Goal: Transaction & Acquisition: Purchase product/service

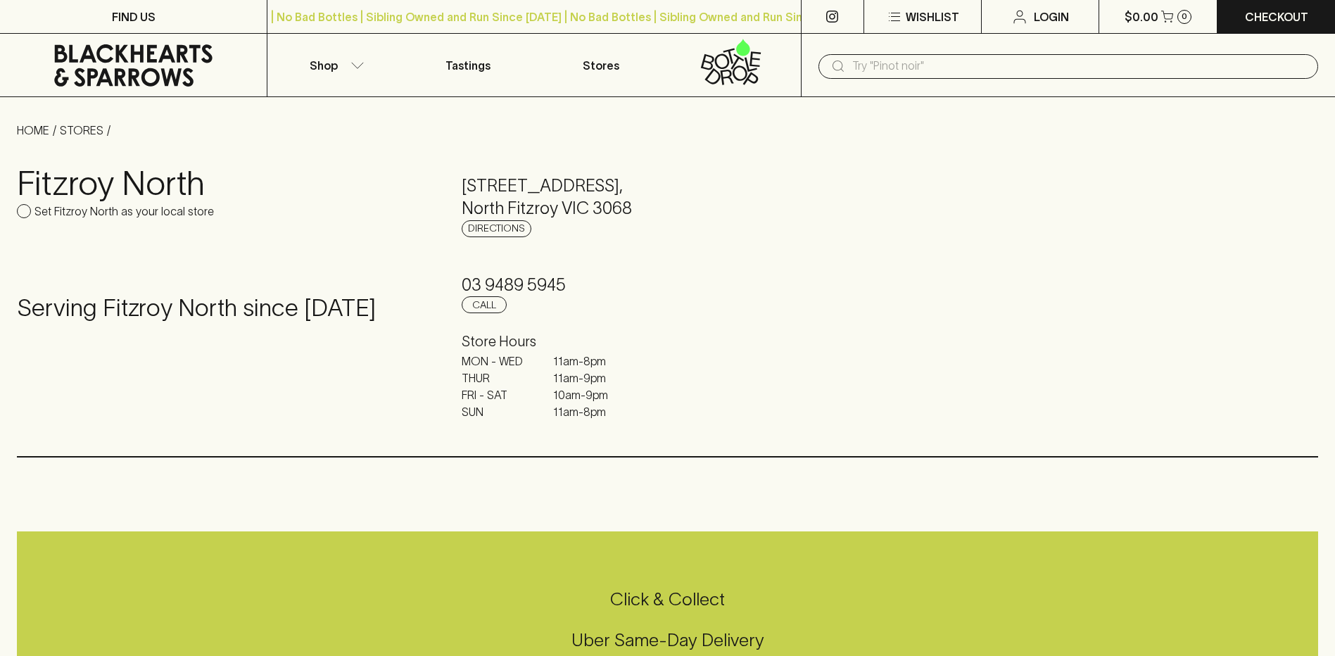
click at [939, 65] on input "text" at bounding box center [1079, 66] width 455 height 23
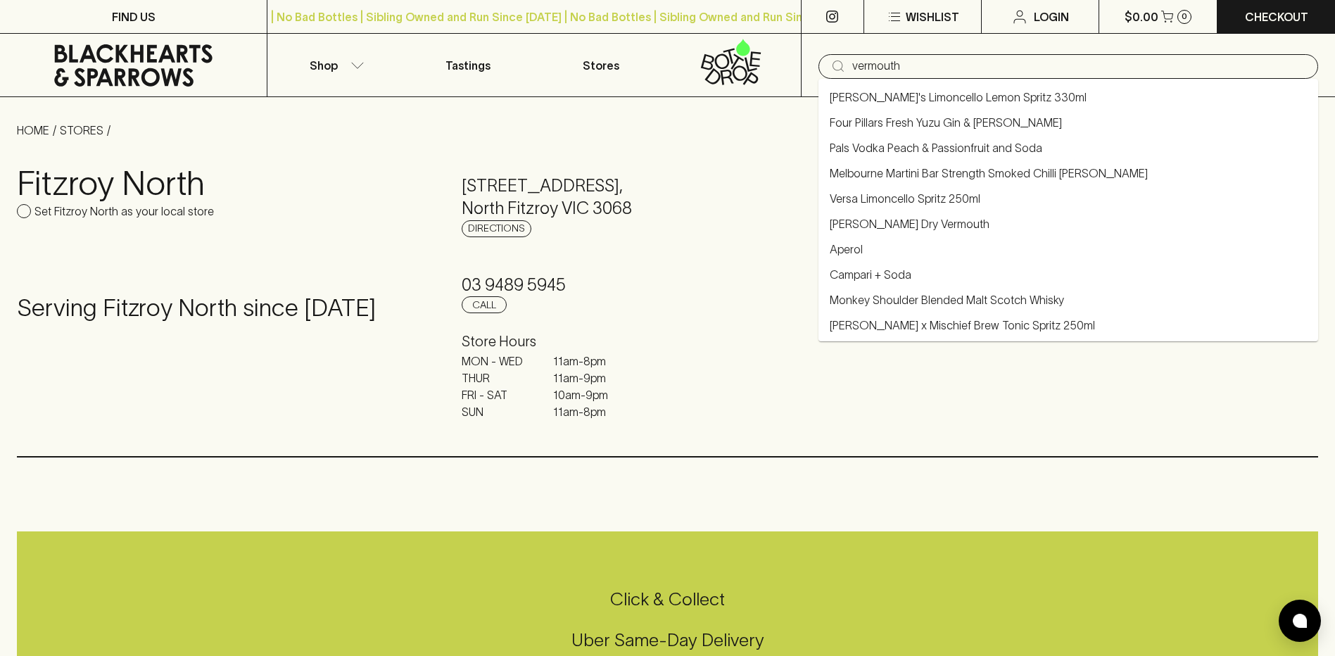
type input "vermouth"
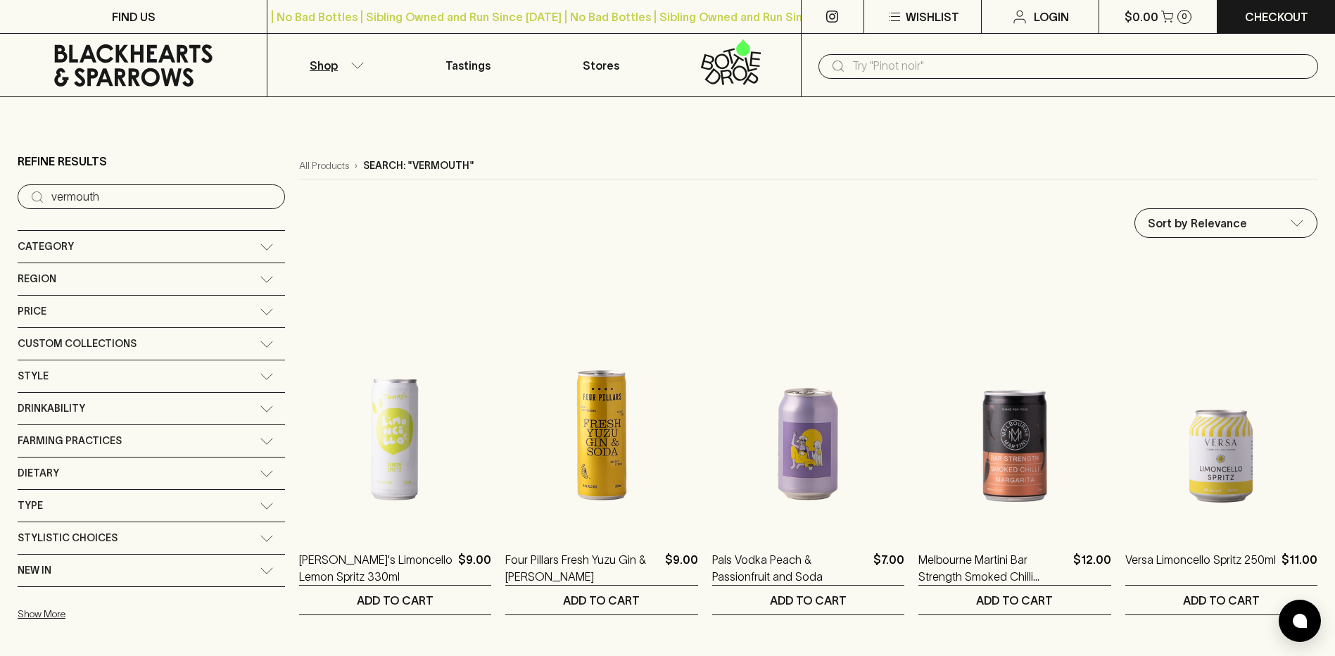
click at [182, 255] on div "Category" at bounding box center [151, 247] width 267 height 32
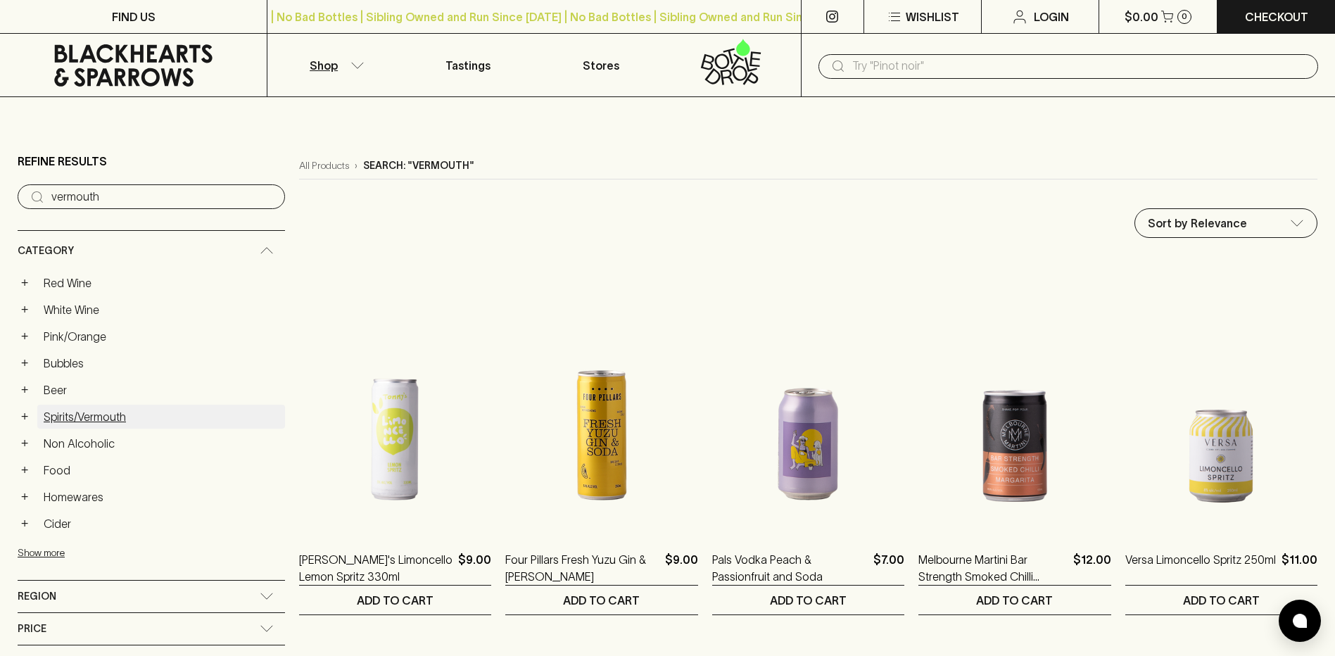
click at [71, 421] on link "Spirits/Vermouth" at bounding box center [161, 417] width 248 height 24
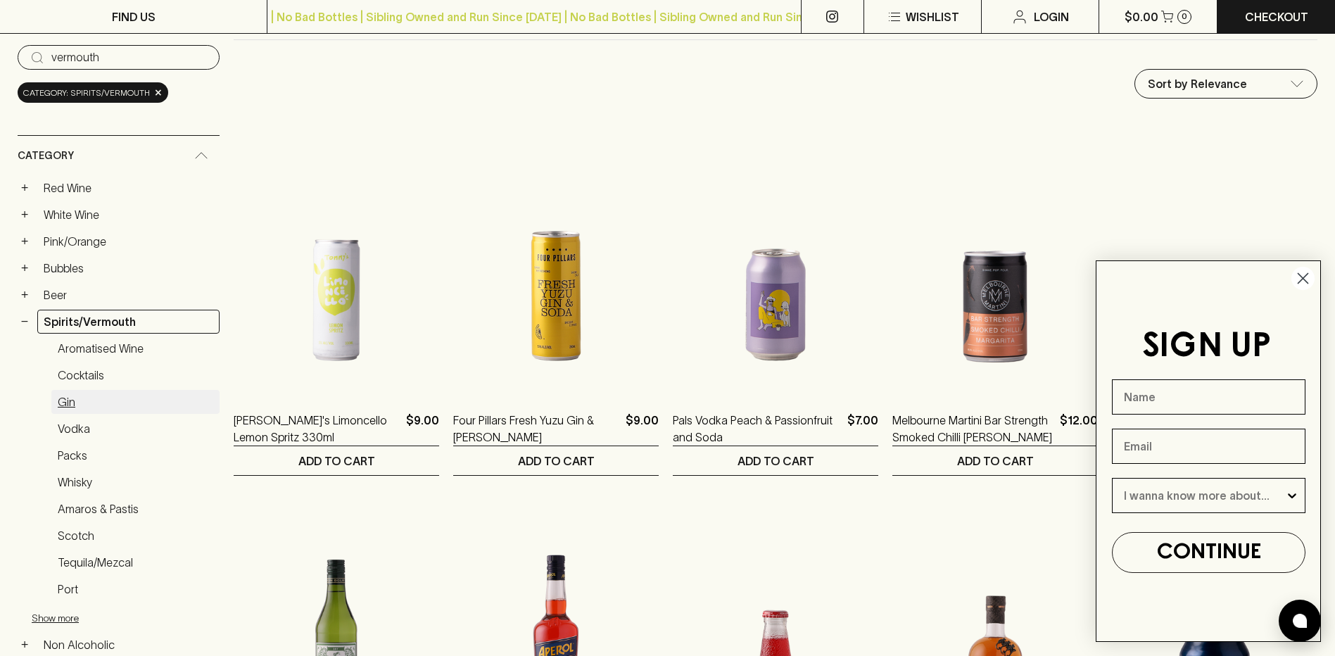
scroll to position [141, 0]
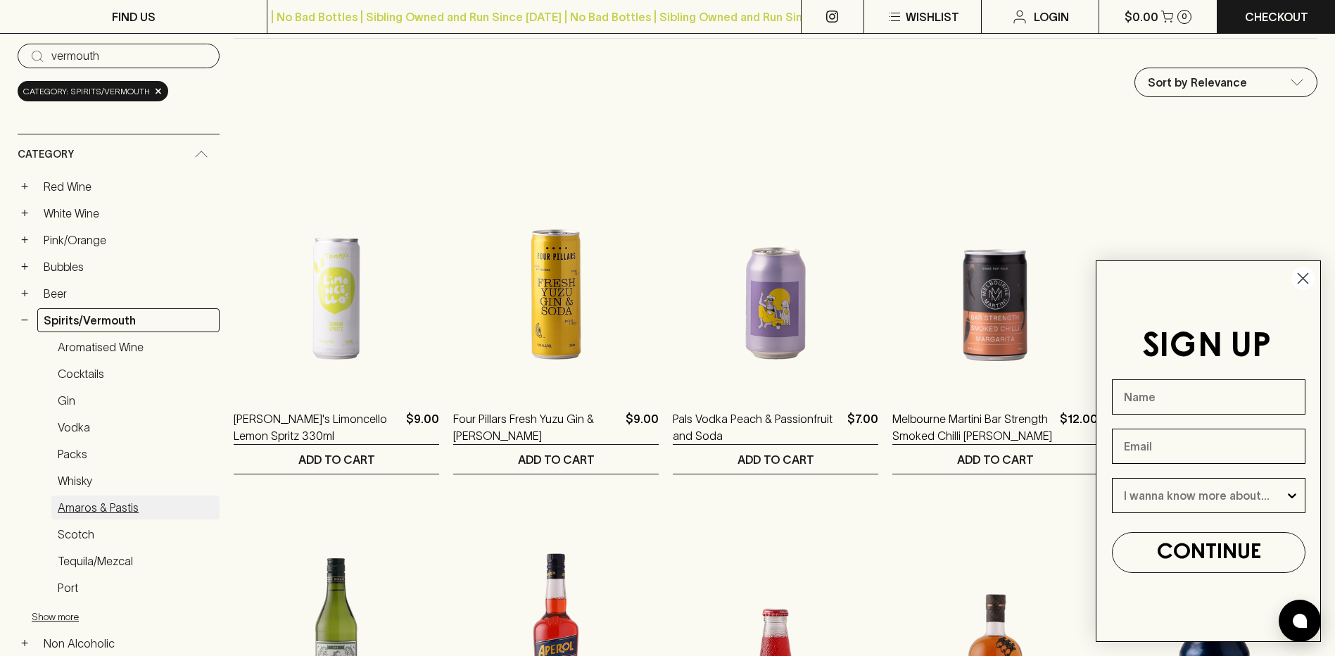
click at [74, 506] on link "Amaros & Pastis" at bounding box center [135, 507] width 168 height 24
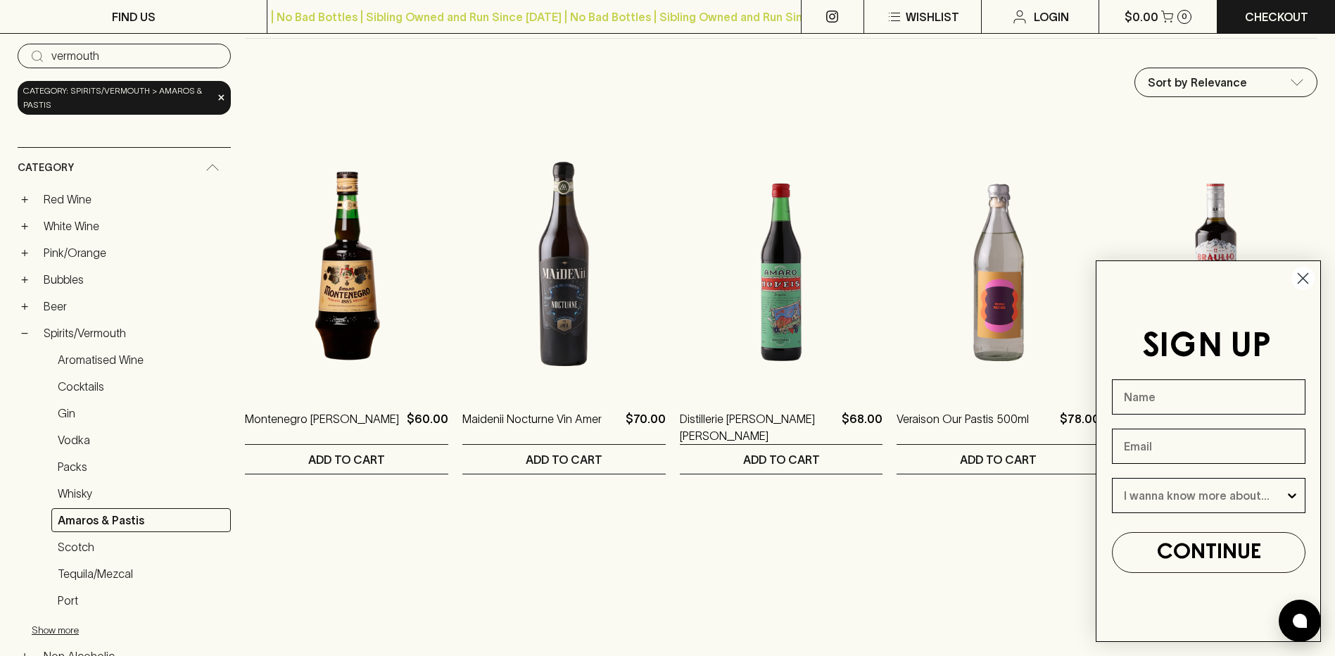
click at [1309, 283] on circle "Close dialog" at bounding box center [1303, 278] width 23 height 23
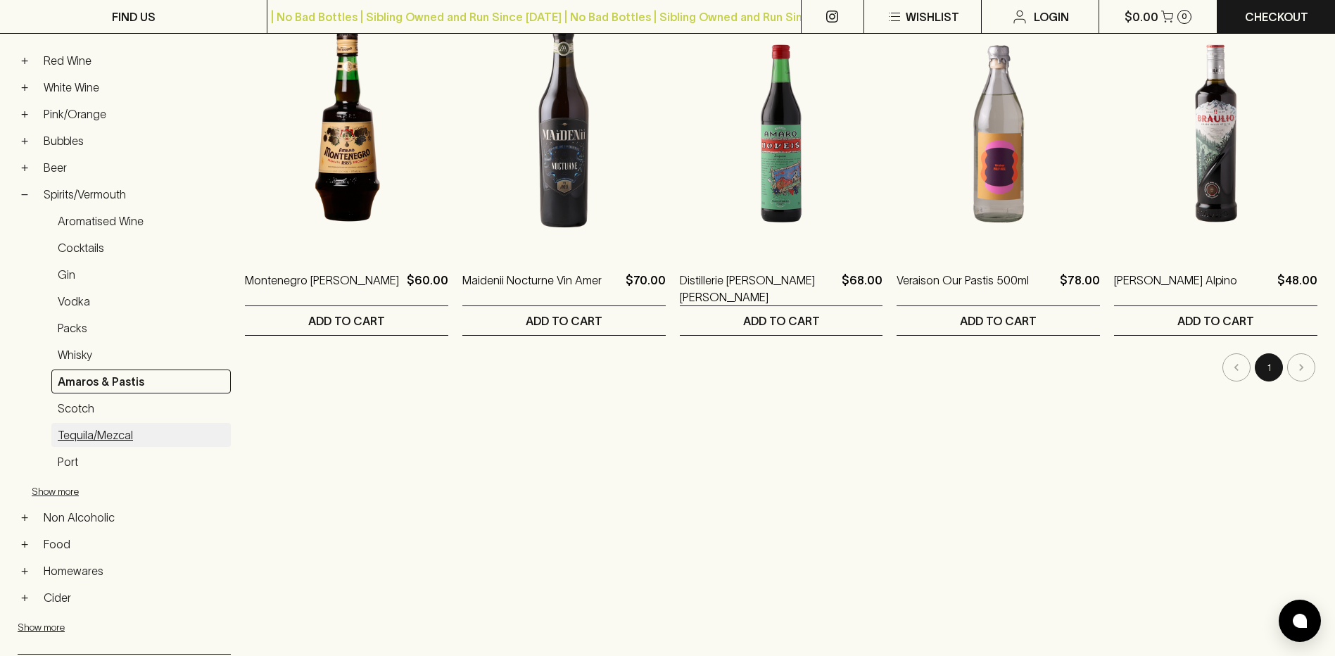
scroll to position [352, 0]
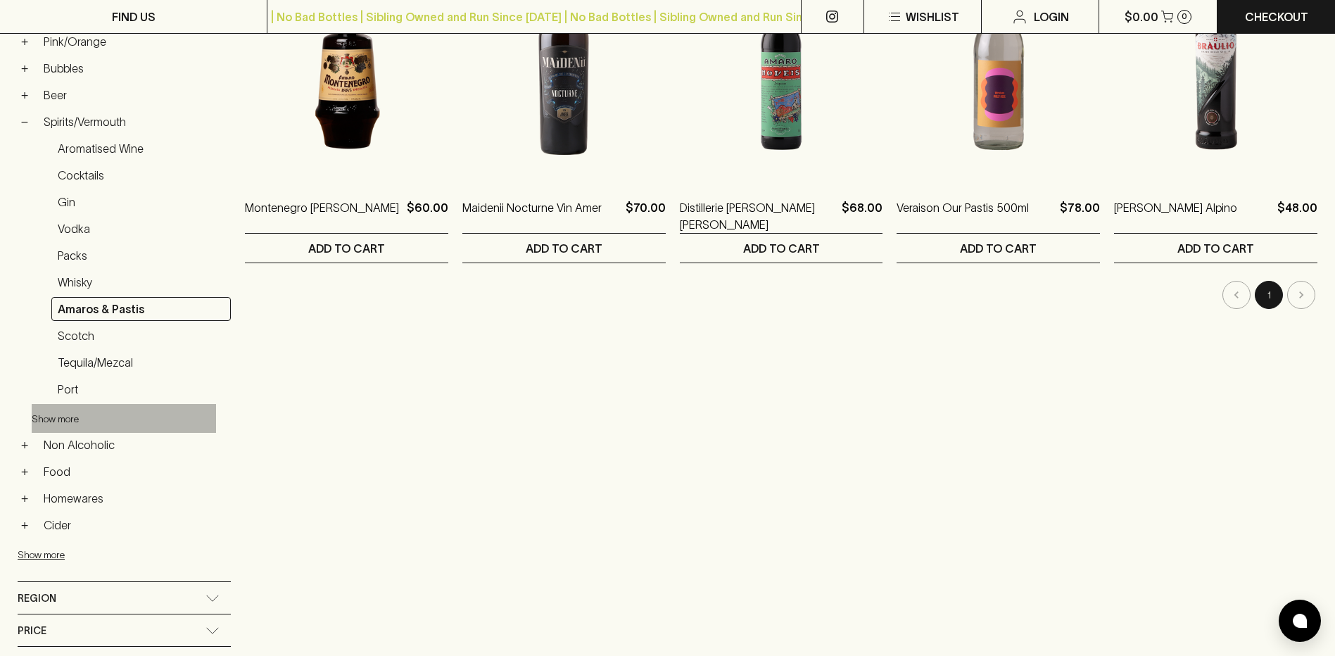
click at [68, 414] on button "Show more" at bounding box center [124, 418] width 184 height 29
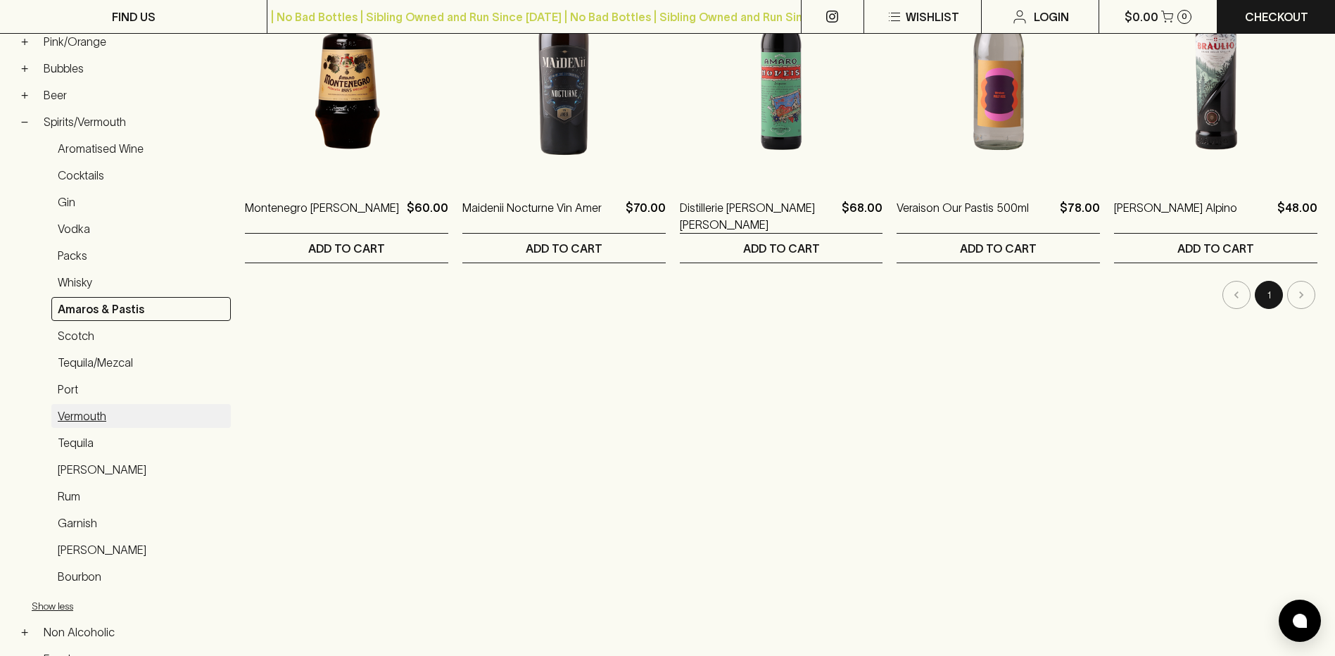
click at [89, 417] on link "Vermouth" at bounding box center [140, 416] width 179 height 24
